Goal: Task Accomplishment & Management: Manage account settings

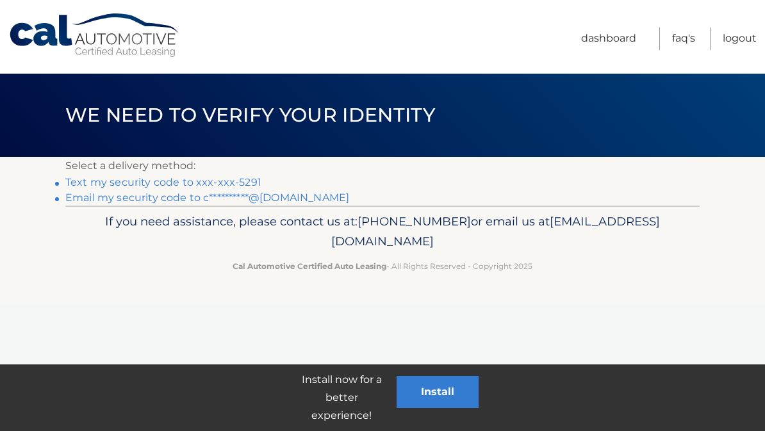
click at [220, 185] on link "Text my security code to xxx-xxx-5291" at bounding box center [163, 182] width 196 height 12
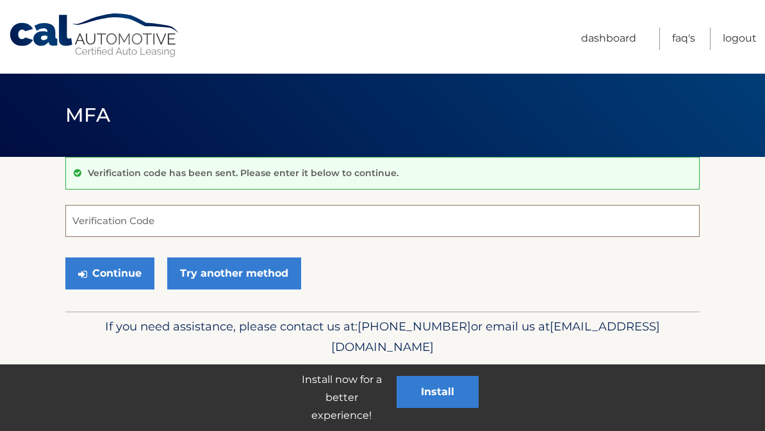
click at [545, 235] on input "Verification Code" at bounding box center [382, 221] width 634 height 32
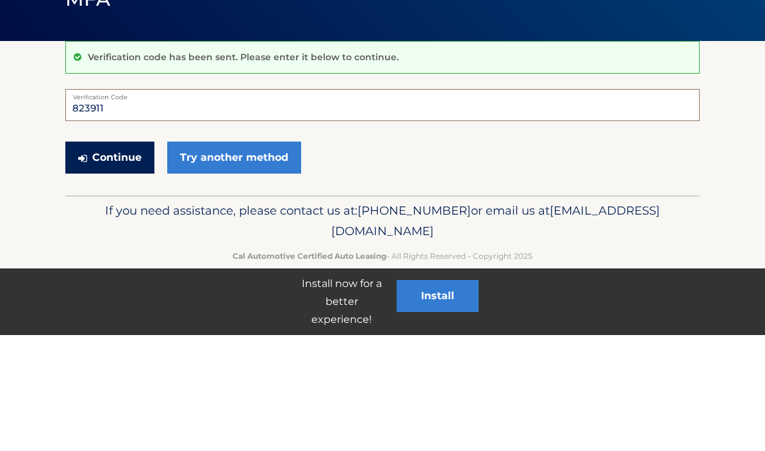
type input "823911"
click at [121, 258] on button "Continue" at bounding box center [109, 274] width 89 height 32
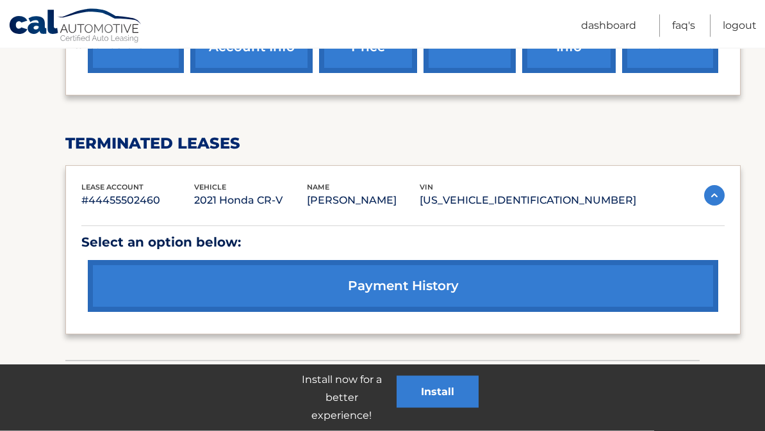
scroll to position [598, 0]
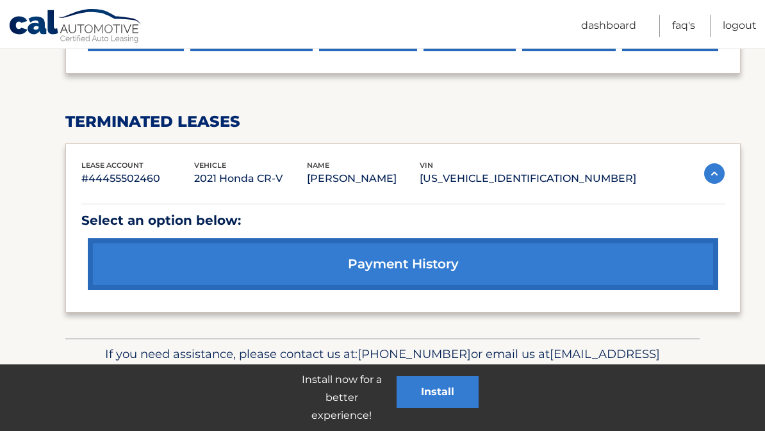
click at [627, 185] on p "2HKRW2H59MH618282" at bounding box center [528, 179] width 217 height 18
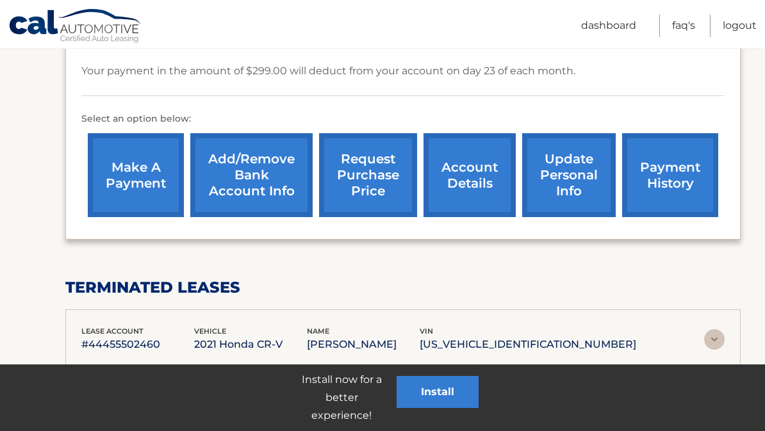
scroll to position [431, 0]
click at [488, 178] on link "account details" at bounding box center [470, 176] width 92 height 84
click at [451, 186] on link "account details" at bounding box center [470, 176] width 92 height 84
click at [485, 184] on link "account details" at bounding box center [470, 176] width 92 height 84
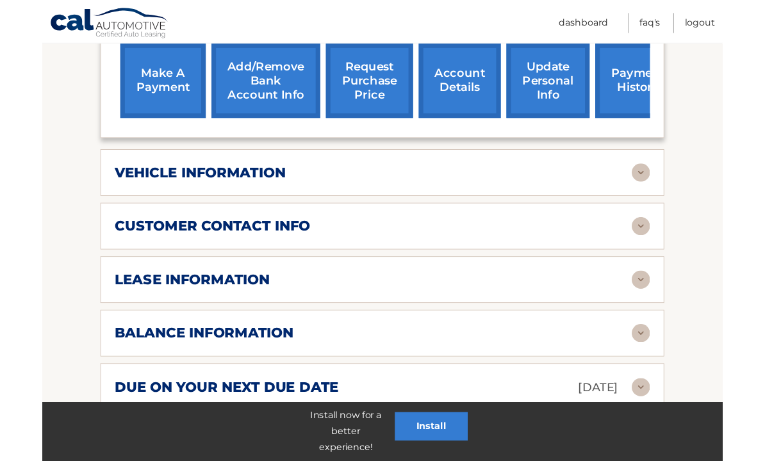
scroll to position [449, 0]
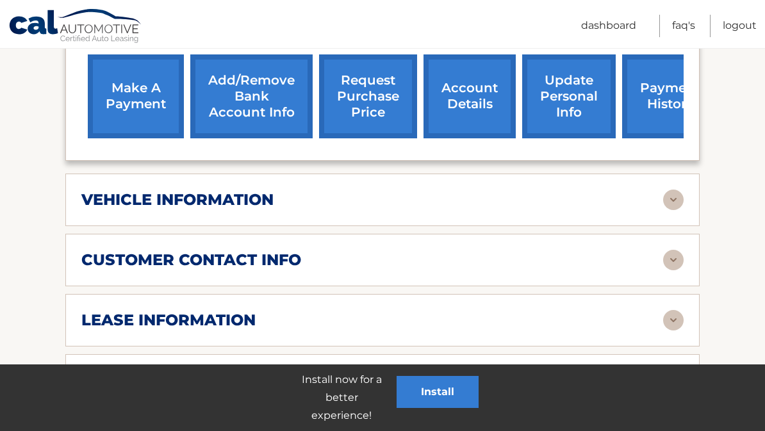
click at [672, 204] on img at bounding box center [673, 200] width 21 height 21
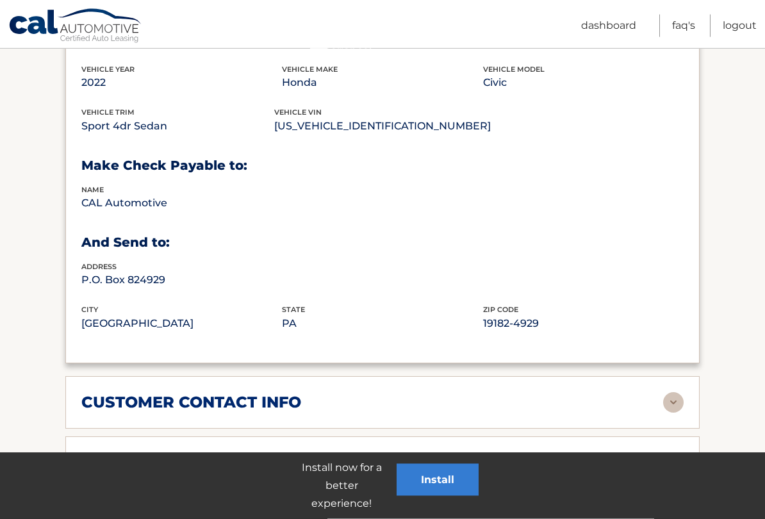
scroll to position [616, 0]
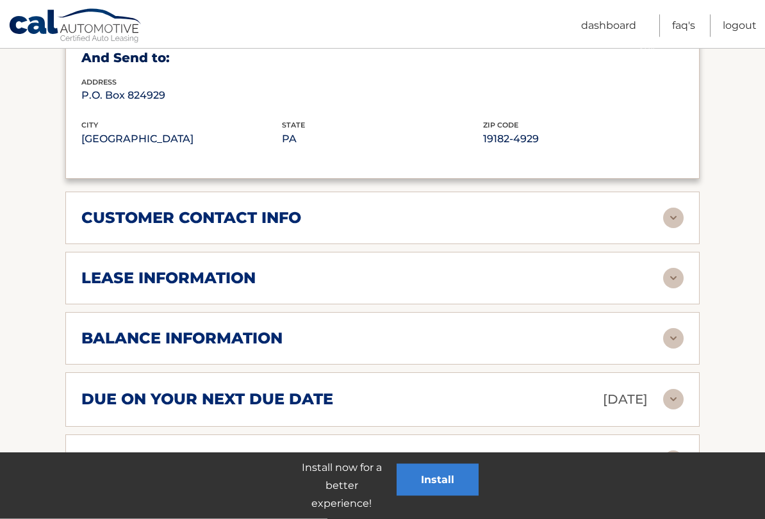
click at [675, 213] on img at bounding box center [673, 218] width 21 height 21
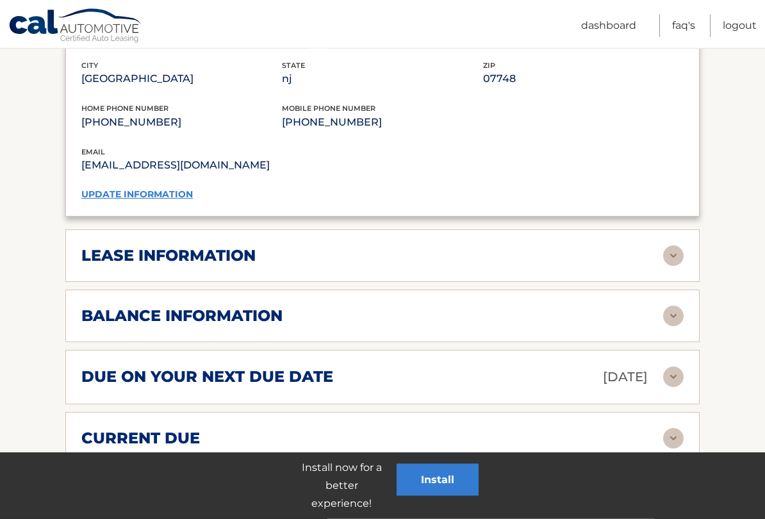
click at [681, 246] on img at bounding box center [673, 256] width 21 height 21
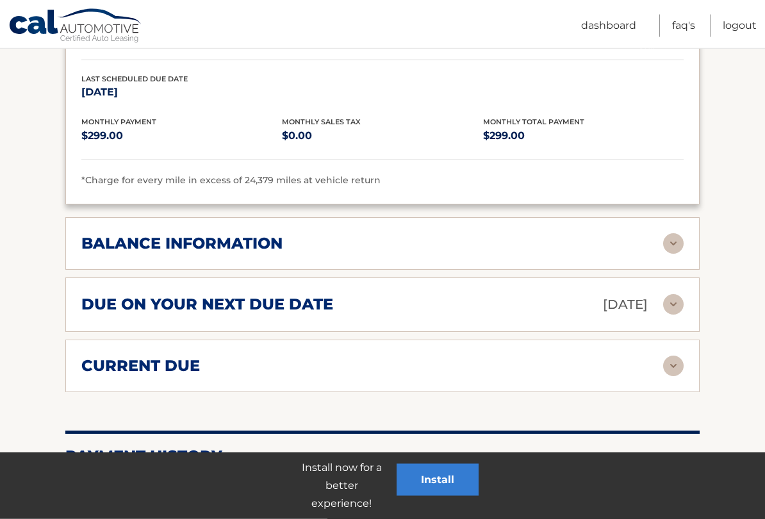
scroll to position [1388, 0]
click at [668, 239] on img at bounding box center [673, 243] width 21 height 21
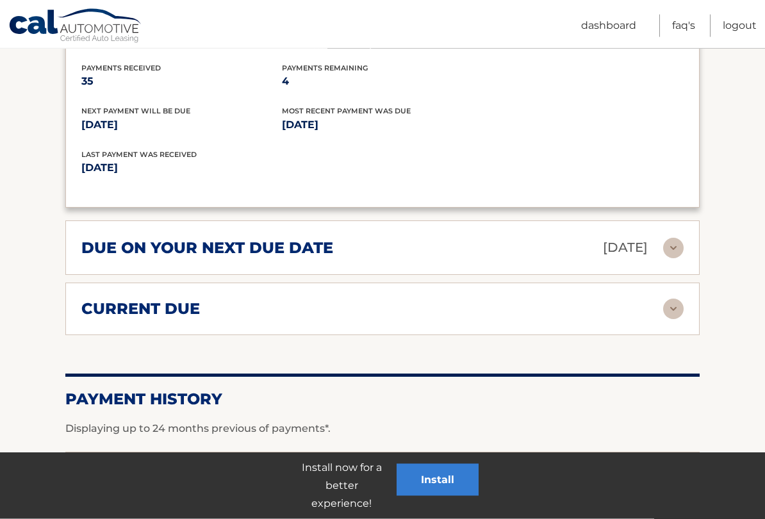
scroll to position [1600, 0]
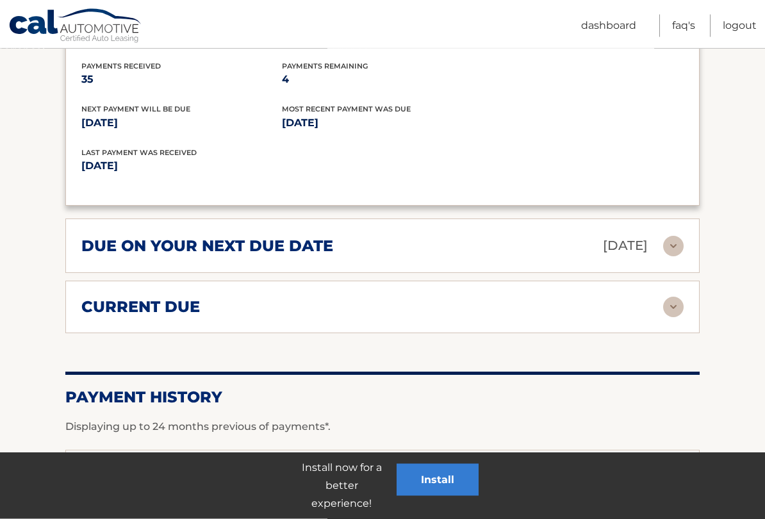
click at [677, 236] on img at bounding box center [673, 246] width 21 height 21
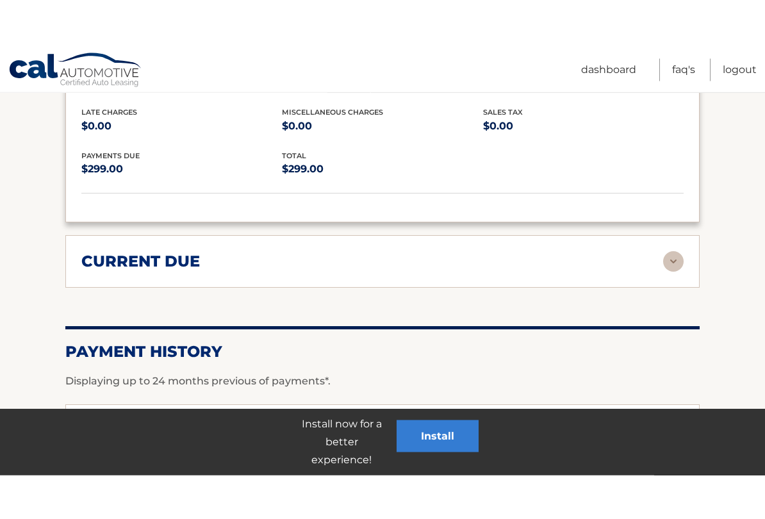
scroll to position [1816, 0]
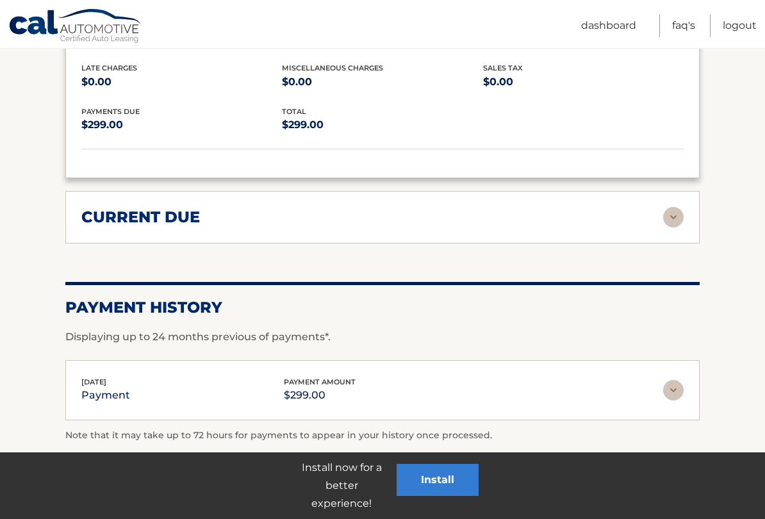
click at [680, 207] on img at bounding box center [673, 217] width 21 height 21
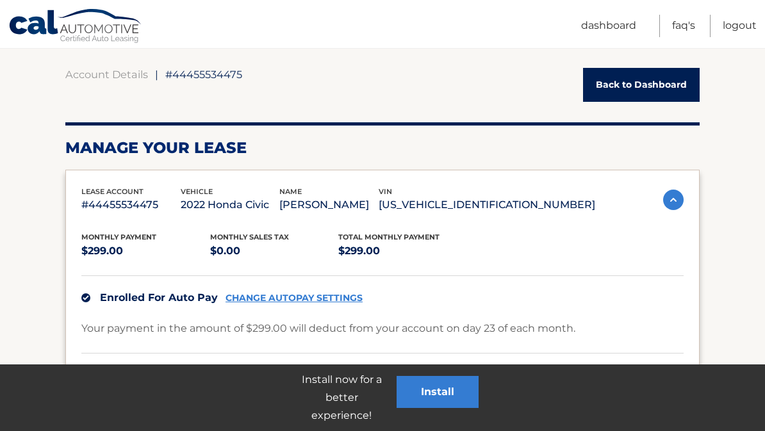
scroll to position [0, 0]
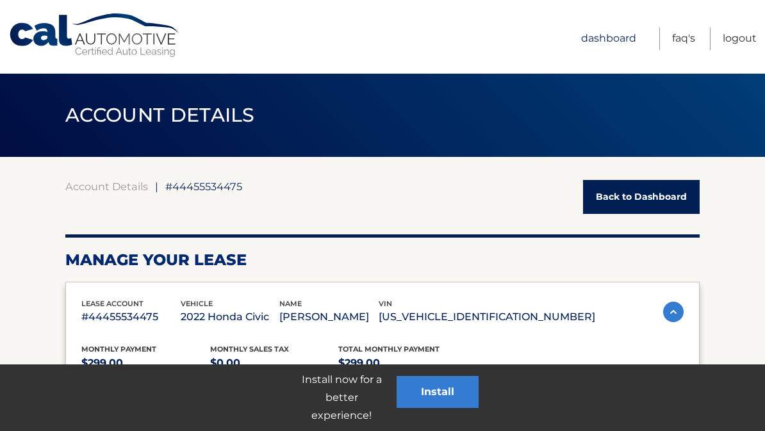
click at [620, 44] on link "Dashboard" at bounding box center [608, 39] width 55 height 22
click at [617, 42] on link "Dashboard" at bounding box center [608, 39] width 55 height 22
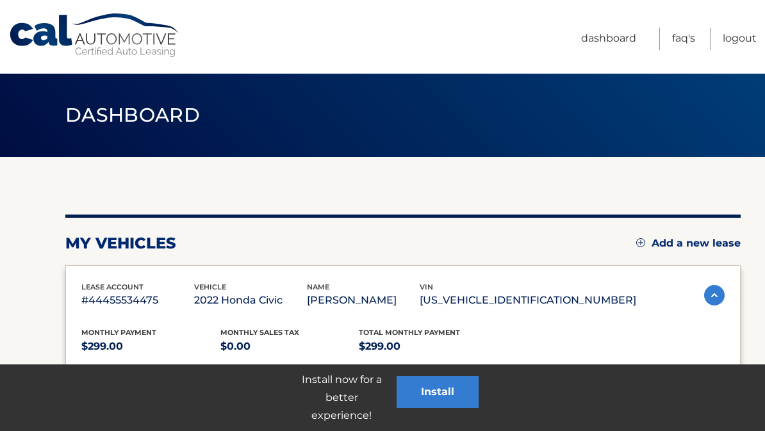
click at [674, 119] on header "Dashboard" at bounding box center [382, 115] width 634 height 83
